Goal: Task Accomplishment & Management: Use online tool/utility

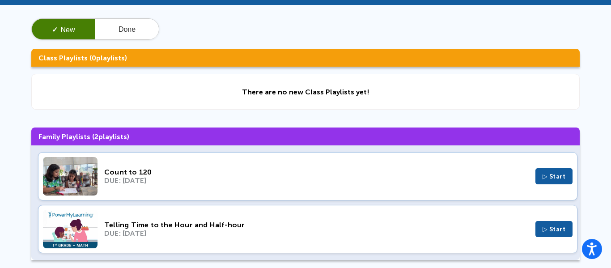
scroll to position [29, 0]
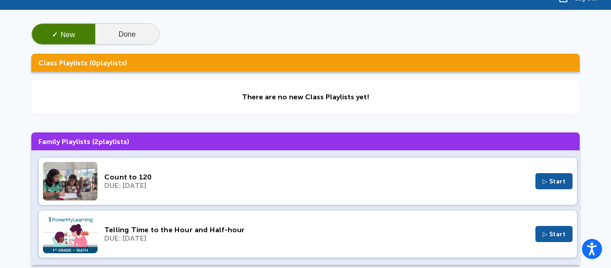
click at [133, 42] on button "Done" at bounding box center [126, 34] width 63 height 21
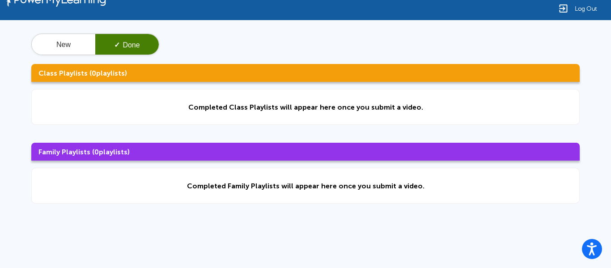
scroll to position [0, 0]
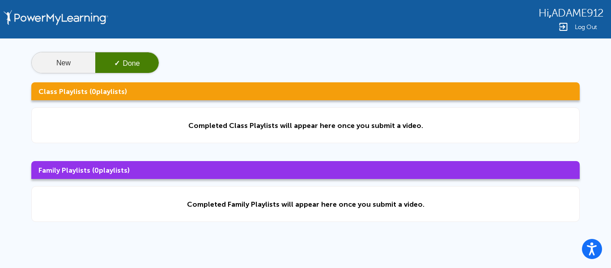
click at [75, 69] on button "New" at bounding box center [63, 62] width 63 height 21
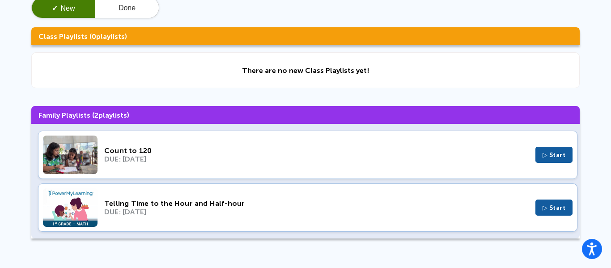
scroll to position [56, 0]
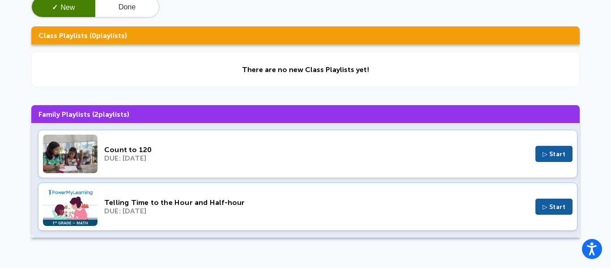
click at [547, 156] on span "▷ Start" at bounding box center [553, 154] width 23 height 8
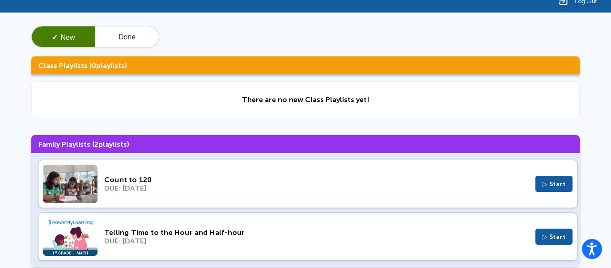
scroll to position [0, 0]
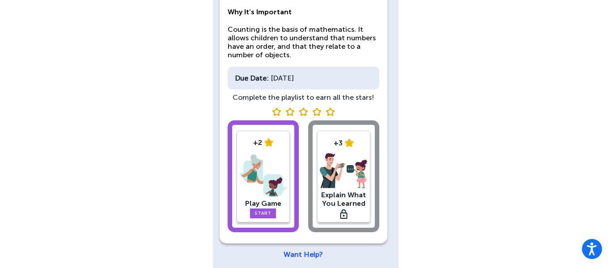
scroll to position [124, 0]
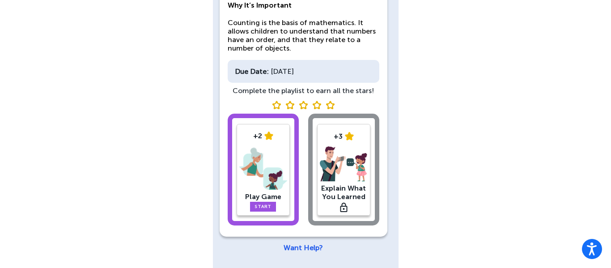
click at [286, 184] on img at bounding box center [263, 168] width 48 height 46
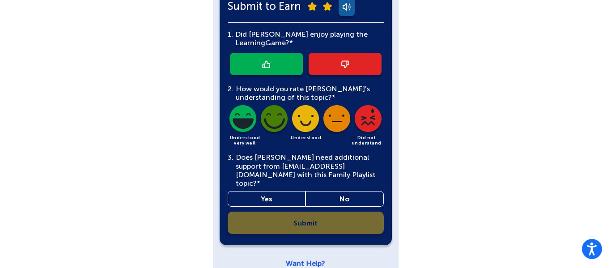
scroll to position [332, 0]
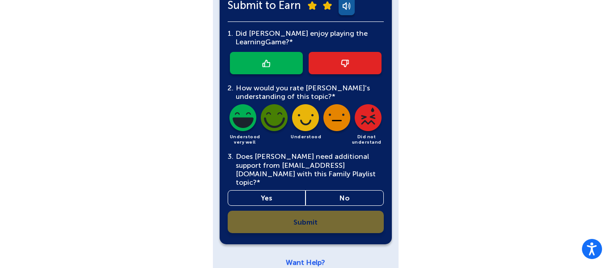
click at [270, 63] on link at bounding box center [266, 63] width 73 height 22
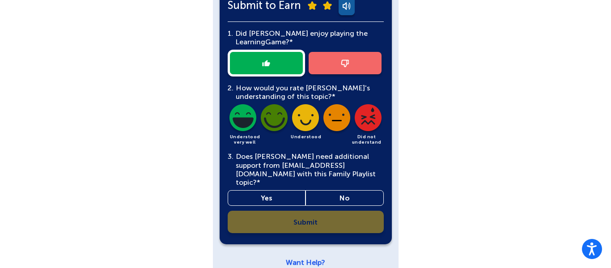
click at [238, 119] on img at bounding box center [243, 119] width 30 height 30
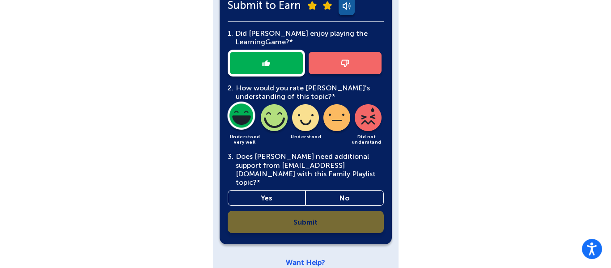
click at [275, 193] on link "Yes" at bounding box center [267, 198] width 78 height 16
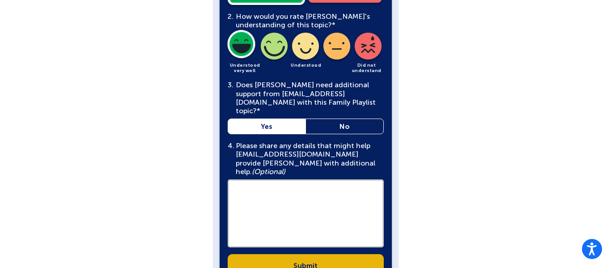
scroll to position [438, 0]
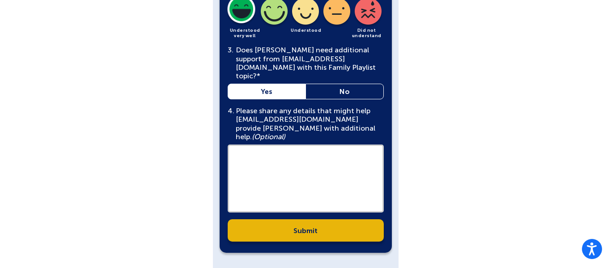
click at [357, 219] on link "Submit" at bounding box center [306, 230] width 156 height 22
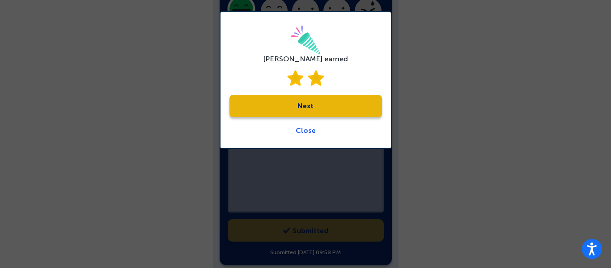
click at [361, 105] on link "Next" at bounding box center [305, 106] width 152 height 22
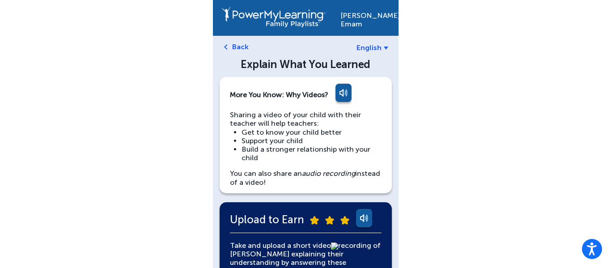
click at [232, 47] on link "Back" at bounding box center [240, 46] width 17 height 8
